Goal: Navigation & Orientation: Find specific page/section

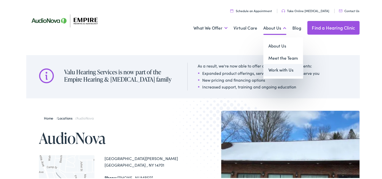
click at [282, 63] on link "Work with Us" at bounding box center [283, 69] width 40 height 12
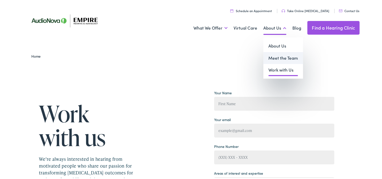
click at [269, 56] on link "Meet the Team" at bounding box center [283, 57] width 40 height 12
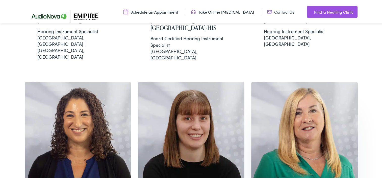
scroll to position [1238, 0]
